Goal: Transaction & Acquisition: Purchase product/service

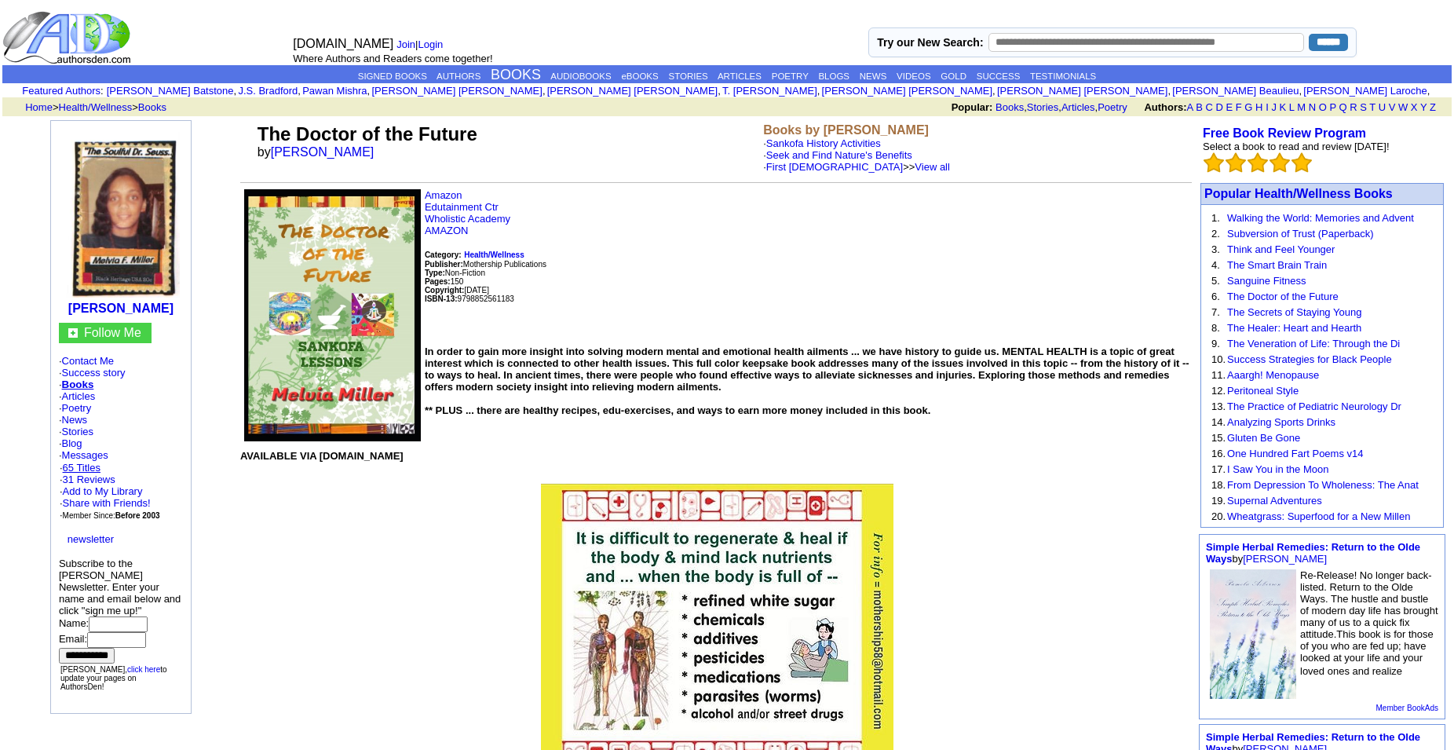
click at [89, 473] on link "65 Titles" at bounding box center [82, 468] width 38 height 12
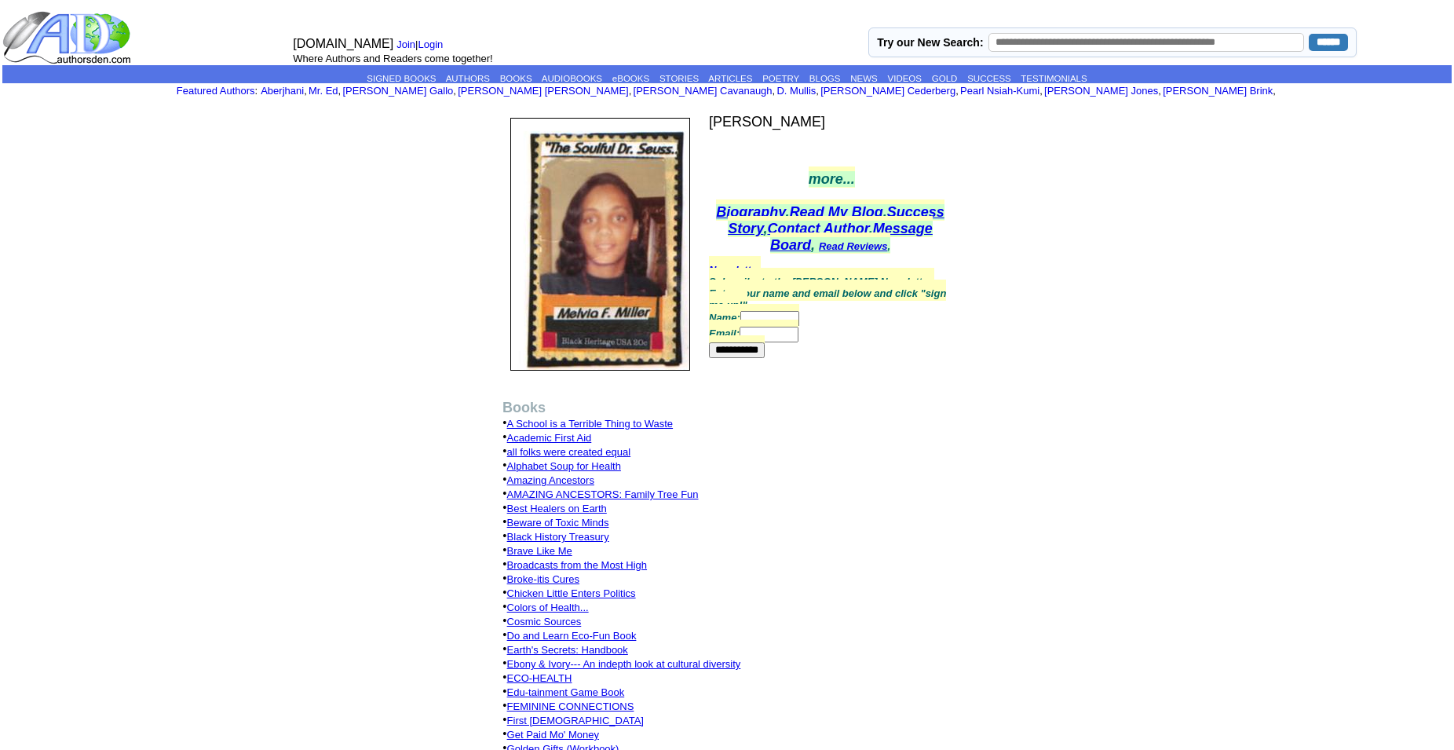
click at [583, 655] on link "Earth's Secrets: Handbook" at bounding box center [567, 650] width 121 height 12
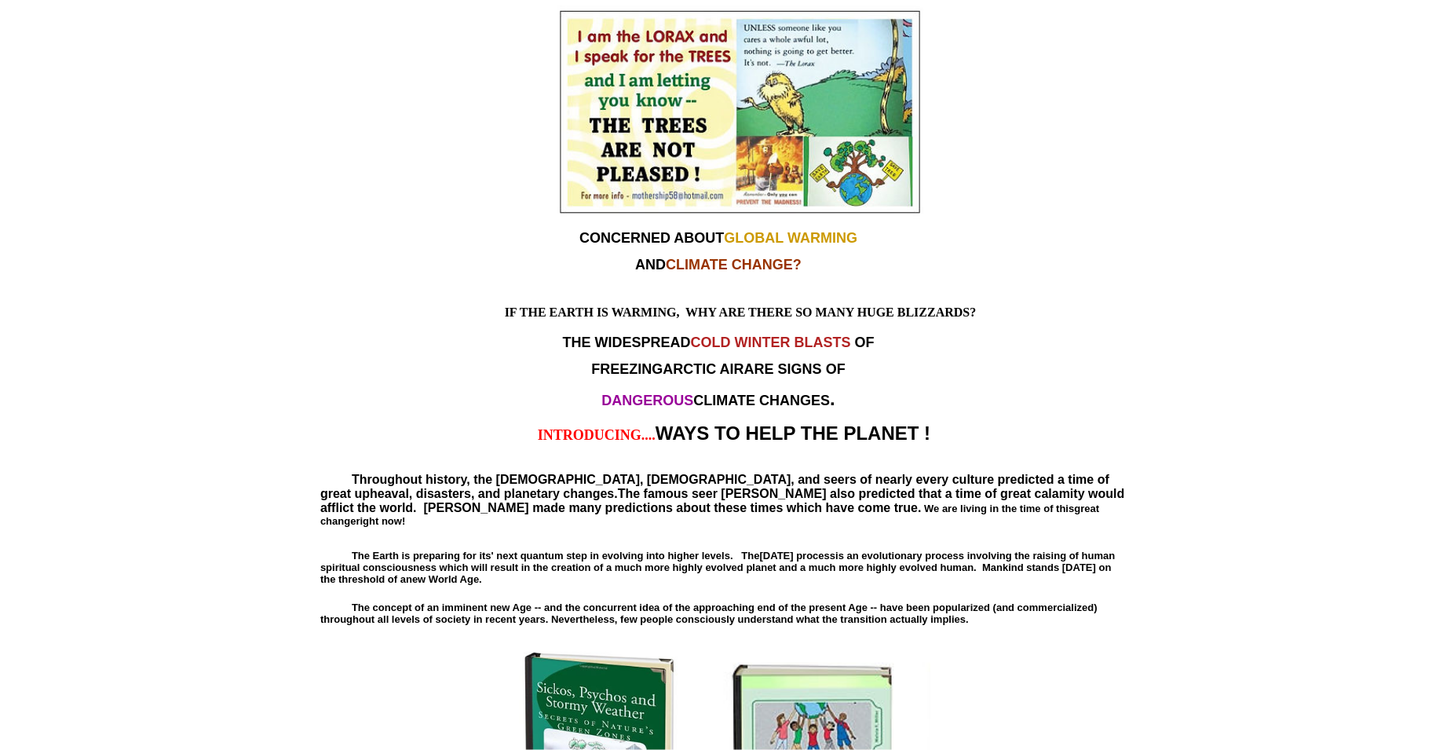
scroll to position [1444, 0]
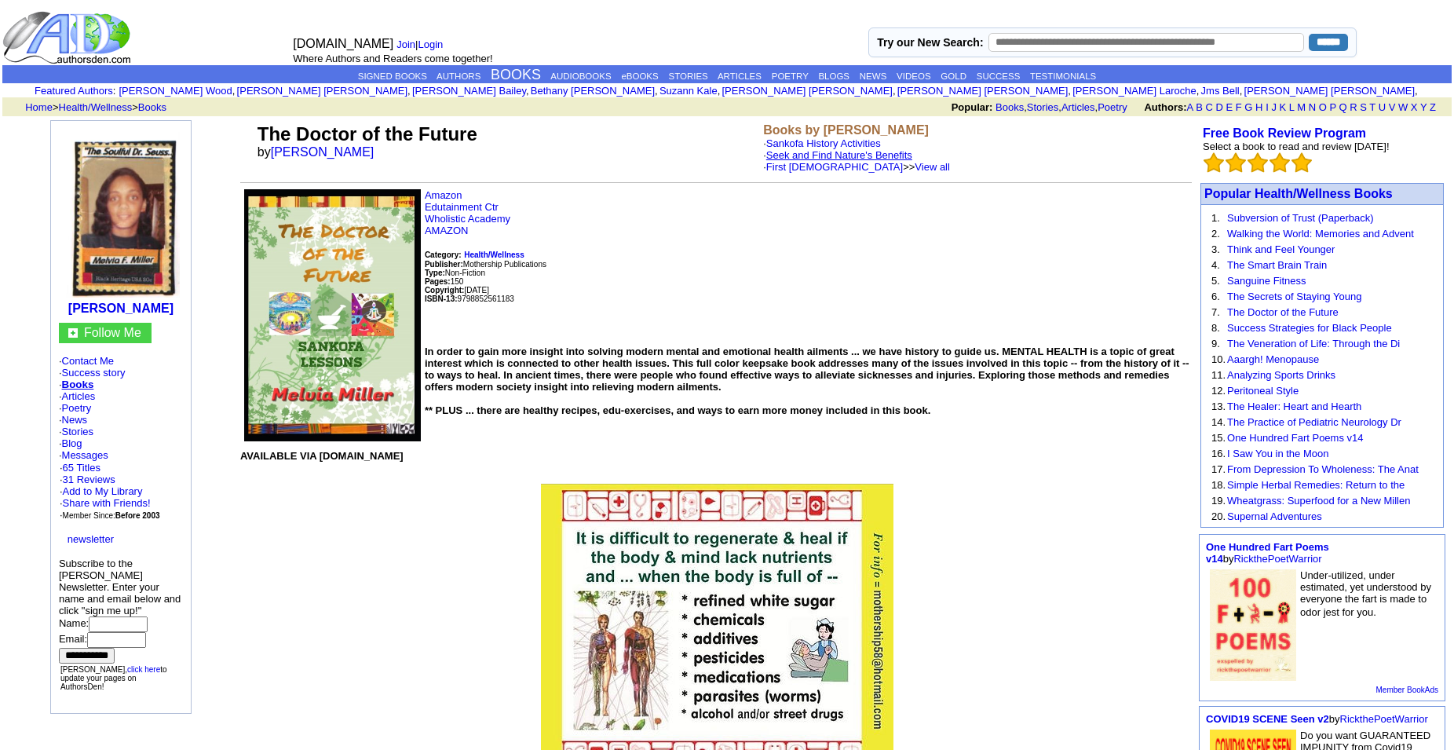
click at [887, 157] on link "Seek and Find Nature's Benefits" at bounding box center [839, 155] width 146 height 12
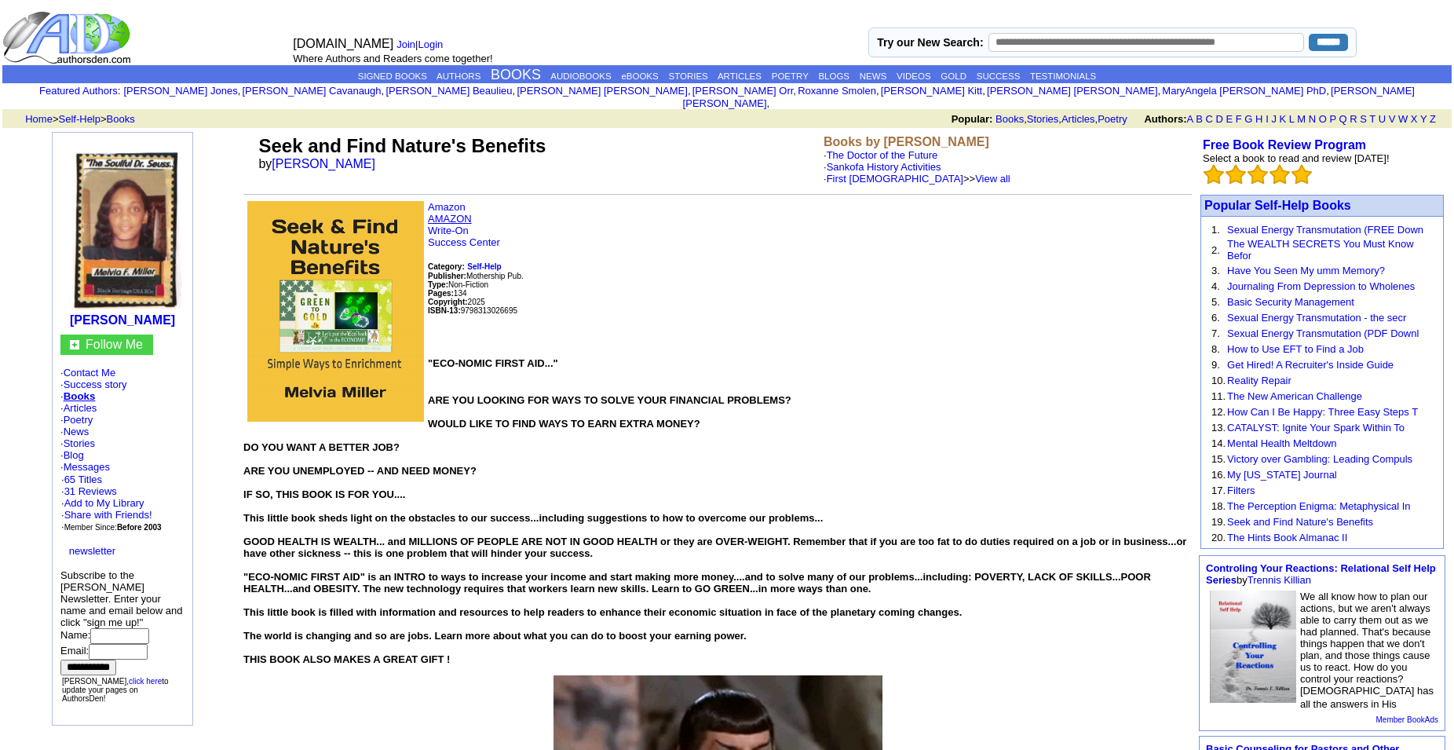
click at [461, 220] on link "AMAZON" at bounding box center [450, 219] width 44 height 12
